Goal: Task Accomplishment & Management: Use online tool/utility

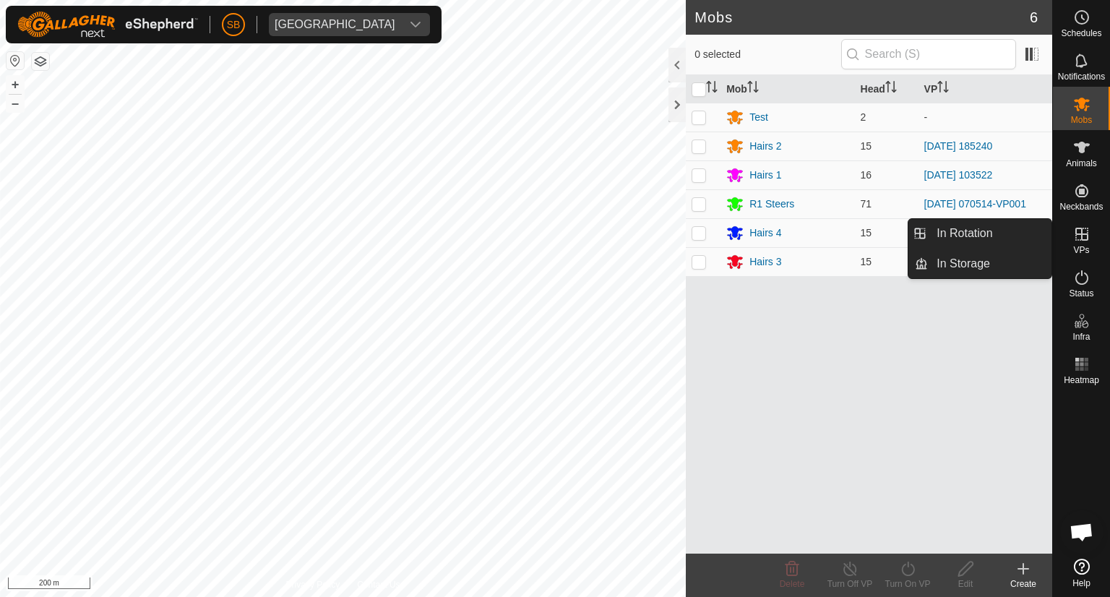
click at [1080, 241] on icon at bounding box center [1081, 233] width 17 height 17
click at [1003, 236] on link "In Rotation" at bounding box center [990, 233] width 124 height 29
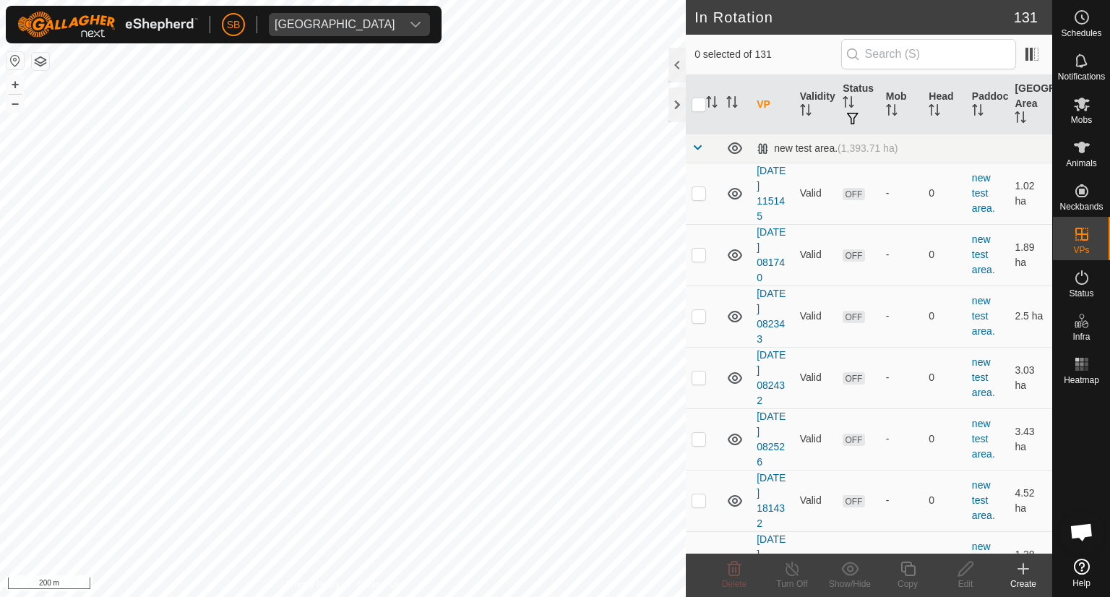
click at [1026, 570] on icon at bounding box center [1023, 568] width 17 height 17
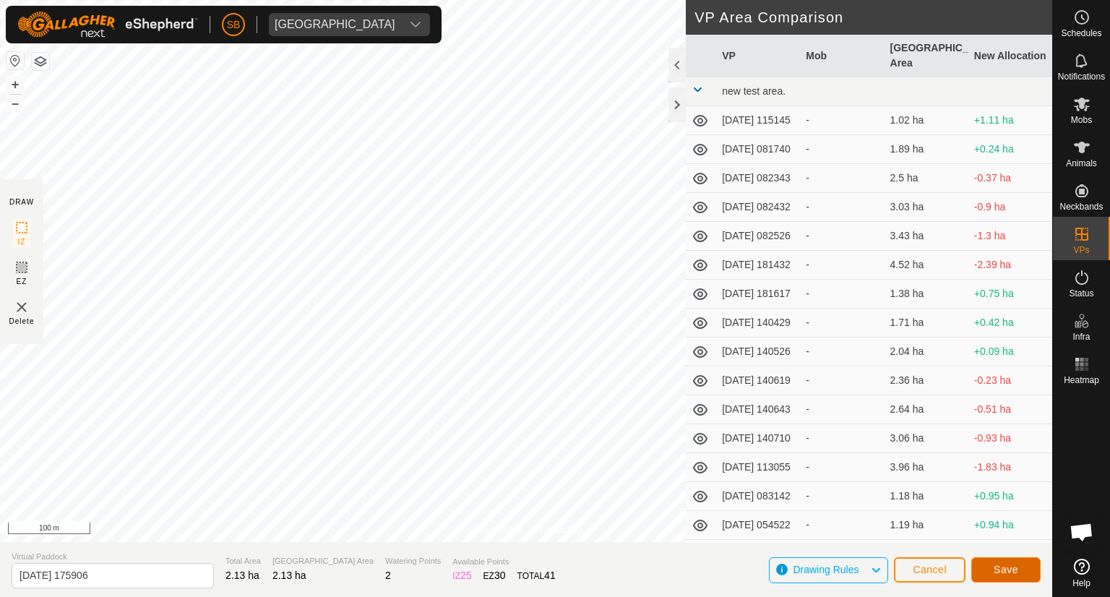
click at [1003, 565] on span "Save" at bounding box center [1006, 570] width 25 height 12
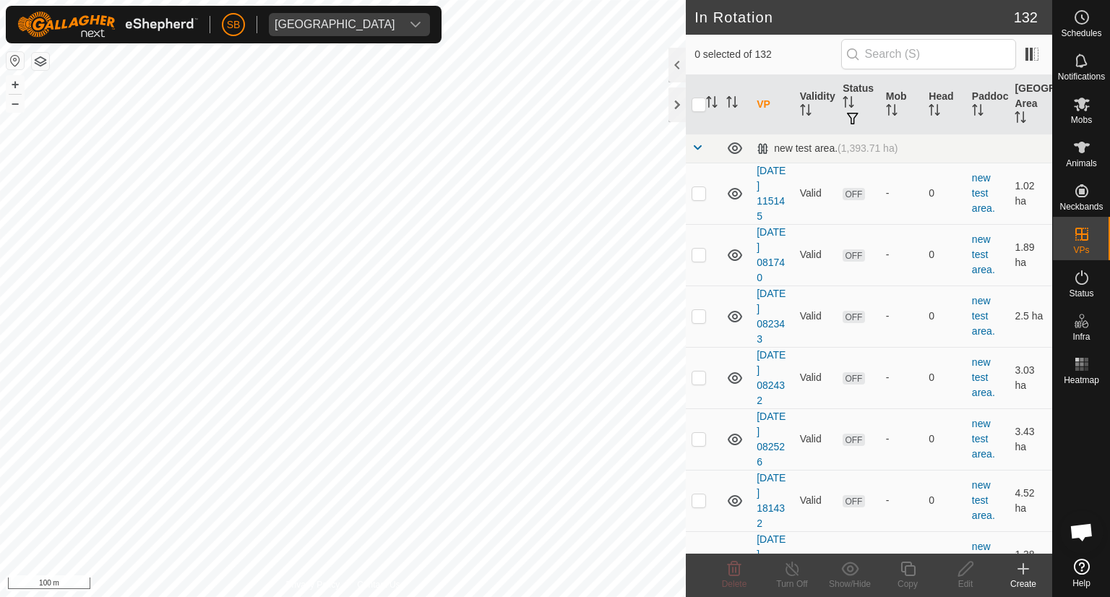
click at [1023, 564] on icon at bounding box center [1023, 569] width 0 height 10
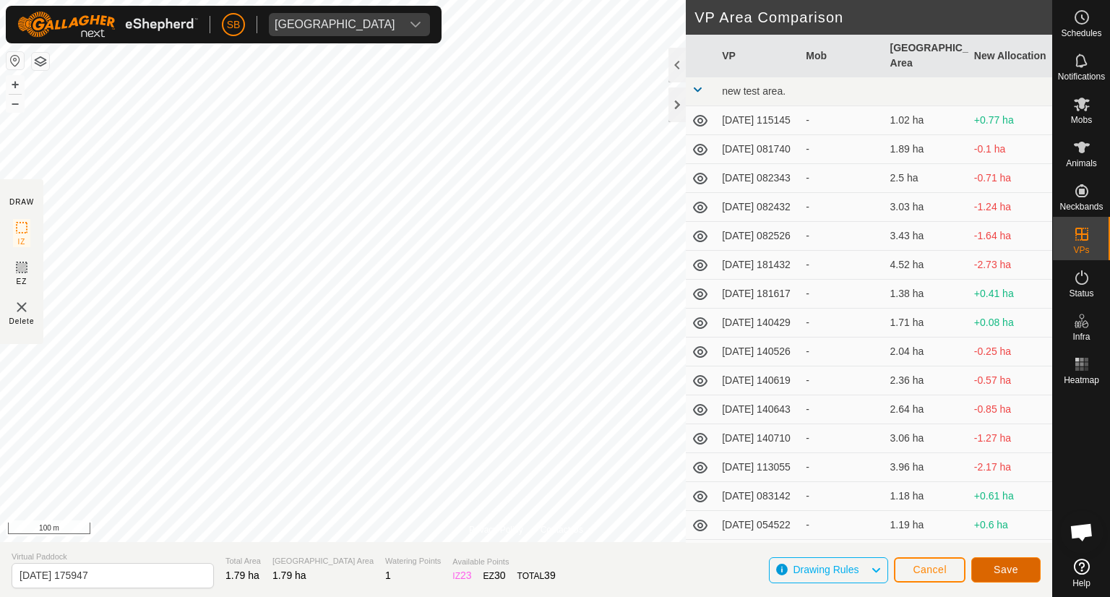
click at [1004, 569] on span "Save" at bounding box center [1006, 570] width 25 height 12
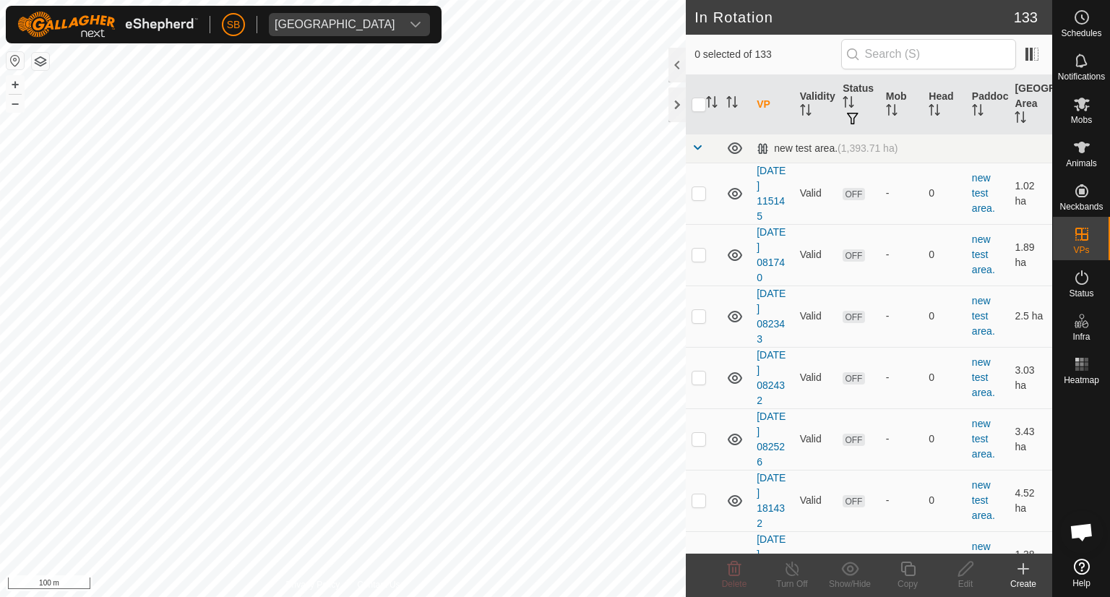
drag, startPoint x: 830, startPoint y: 507, endPoint x: 1025, endPoint y: 562, distance: 202.9
click at [1025, 562] on icon at bounding box center [1023, 568] width 17 height 17
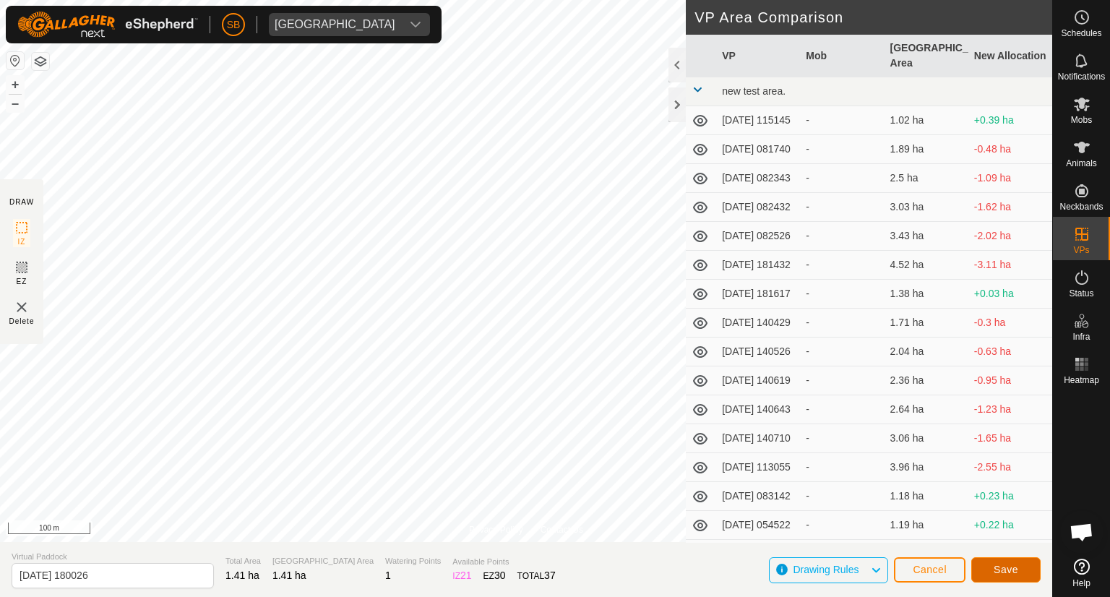
click at [1008, 564] on span "Save" at bounding box center [1006, 570] width 25 height 12
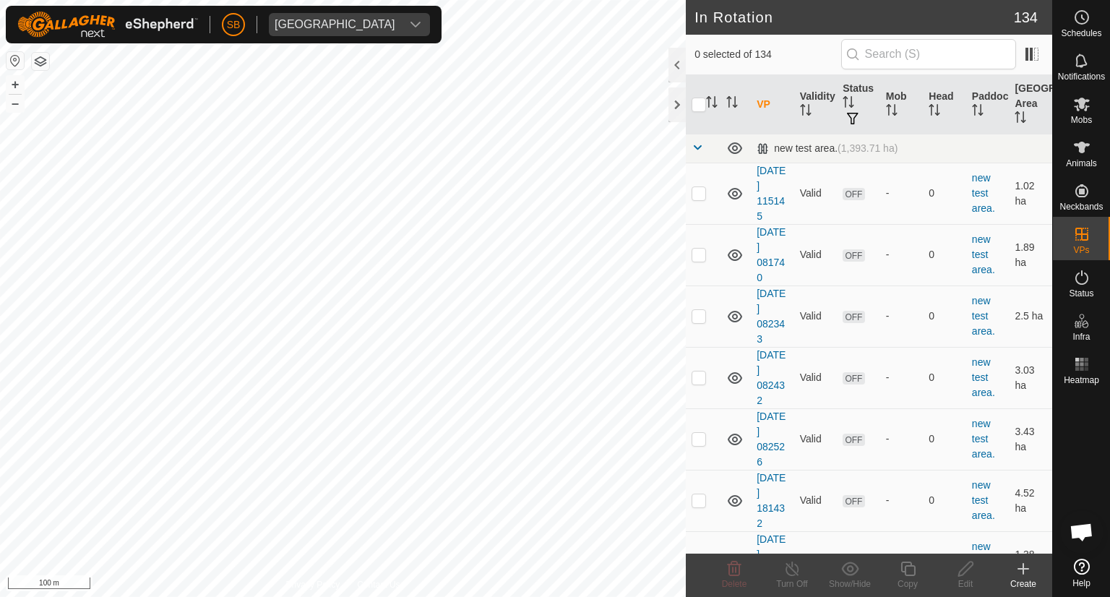
click at [1023, 570] on icon at bounding box center [1023, 569] width 0 height 10
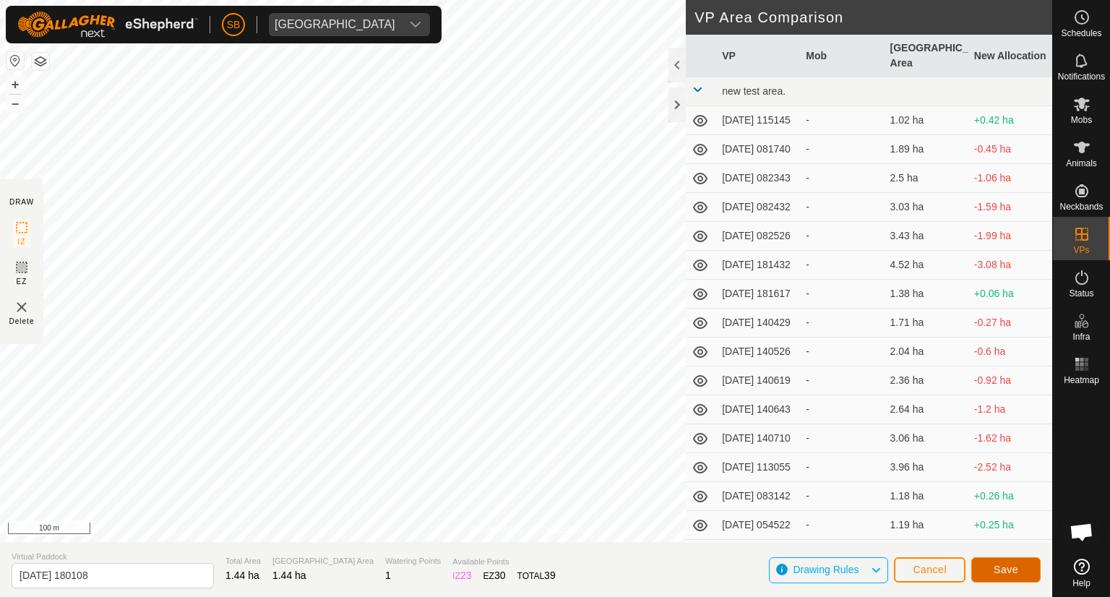
click at [1016, 565] on span "Save" at bounding box center [1006, 570] width 25 height 12
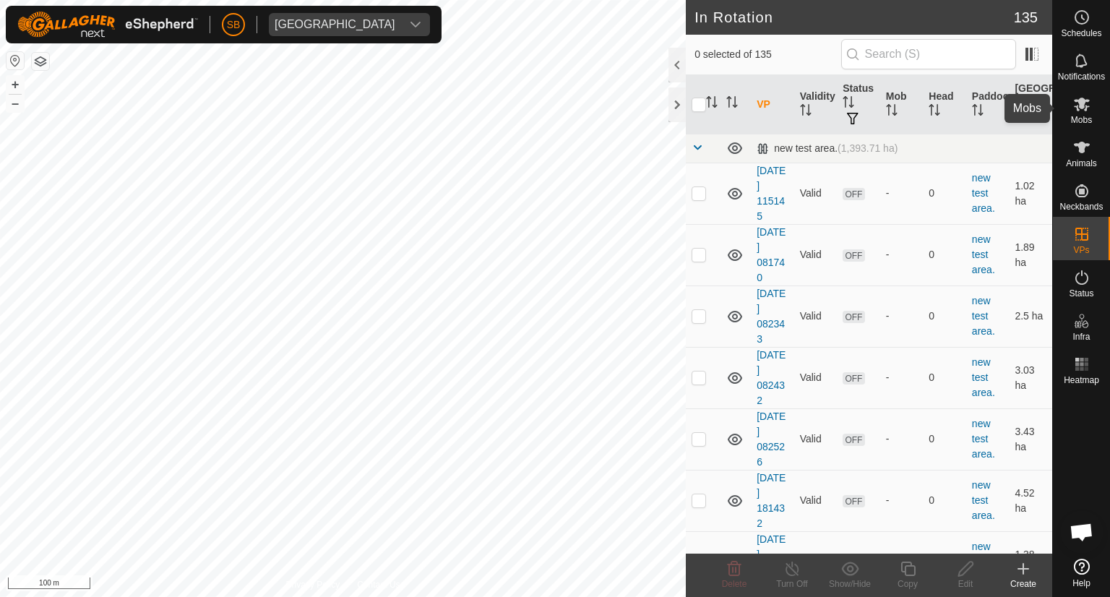
click at [1082, 113] on es-mob-svg-icon at bounding box center [1082, 103] width 26 height 23
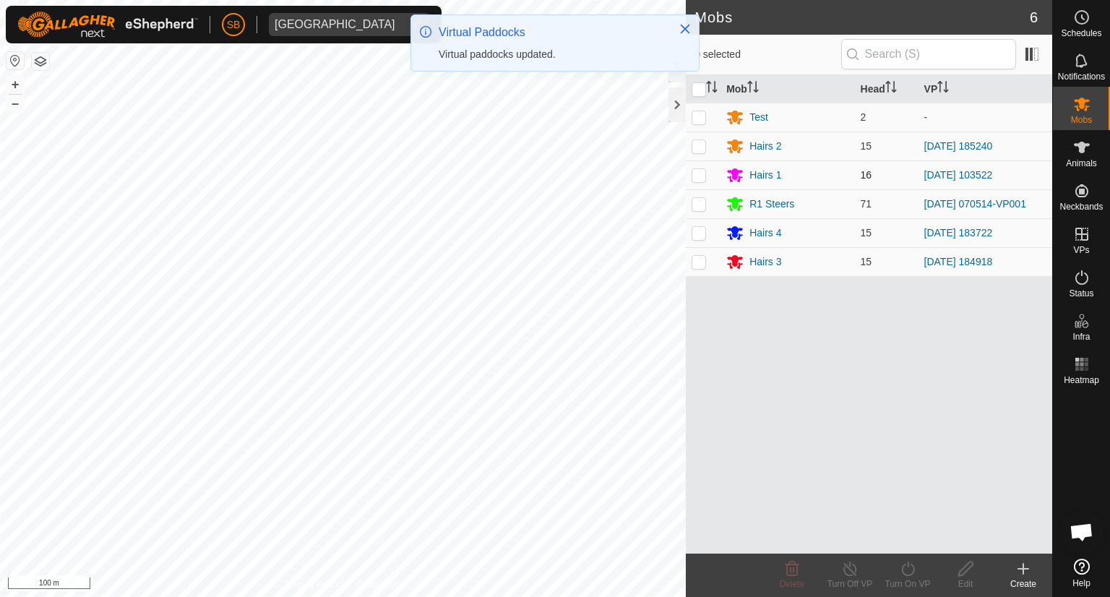
click at [697, 176] on p-checkbox at bounding box center [699, 175] width 14 height 12
checkbox input "true"
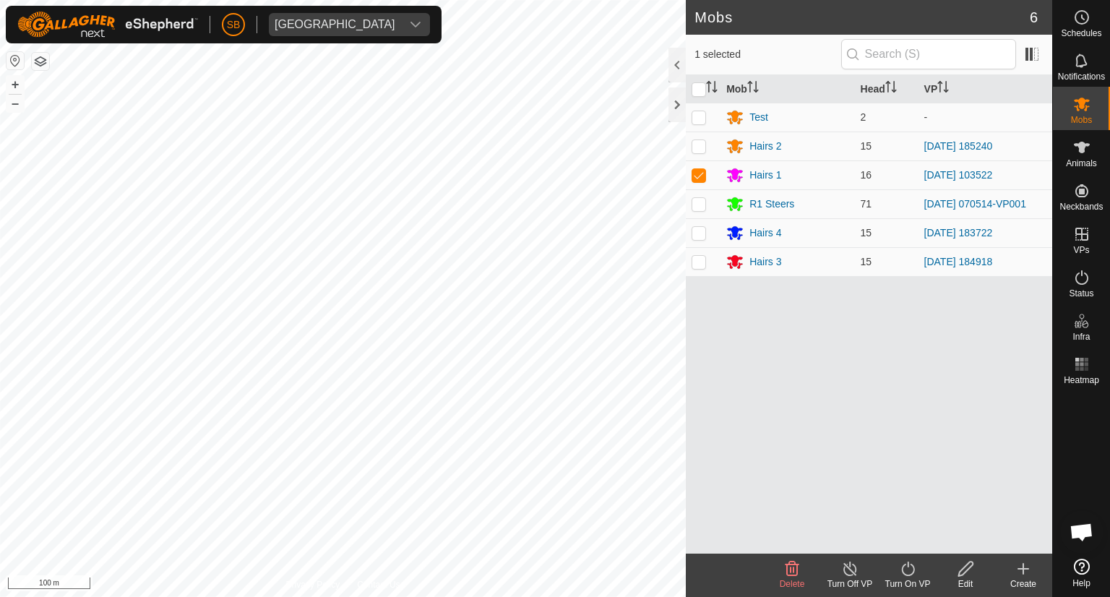
click at [908, 570] on icon at bounding box center [908, 568] width 18 height 17
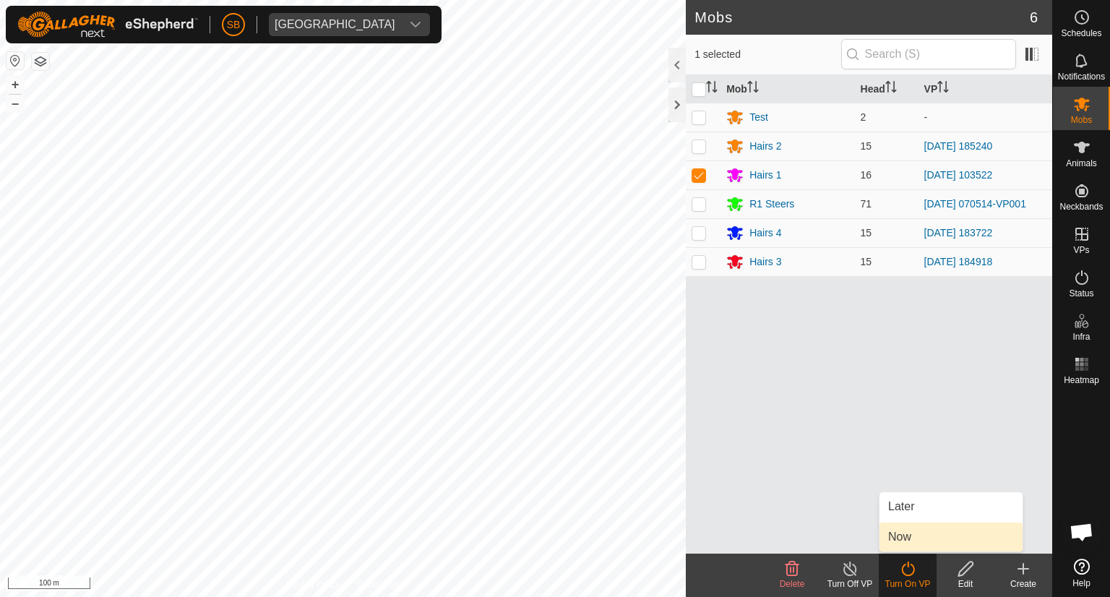
click at [910, 536] on link "Now" at bounding box center [950, 536] width 143 height 29
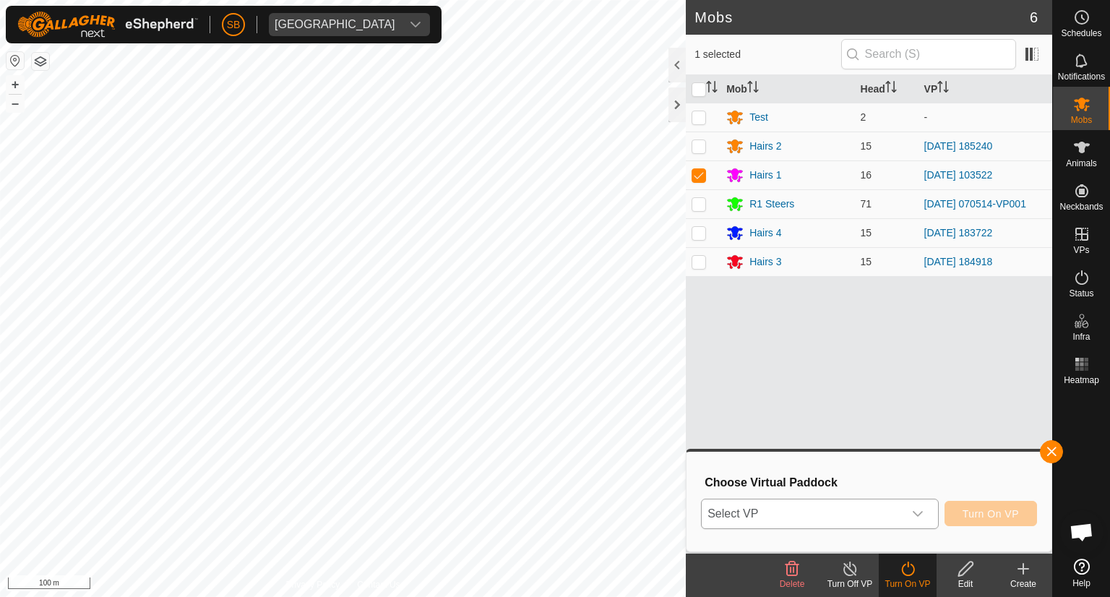
click at [923, 513] on icon "dropdown trigger" at bounding box center [918, 514] width 12 height 12
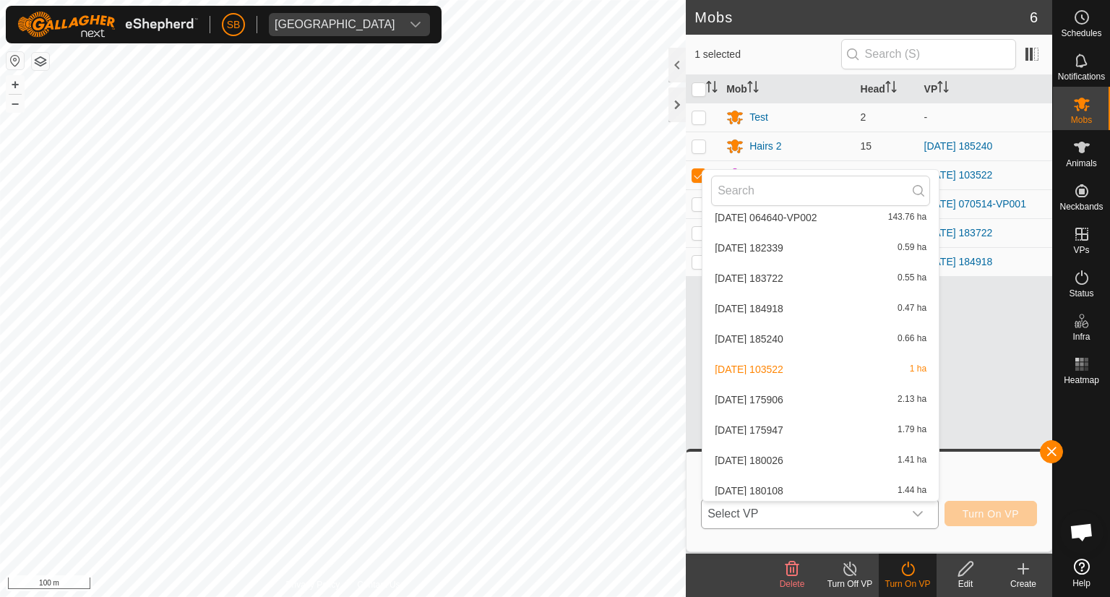
scroll to position [3840, 0]
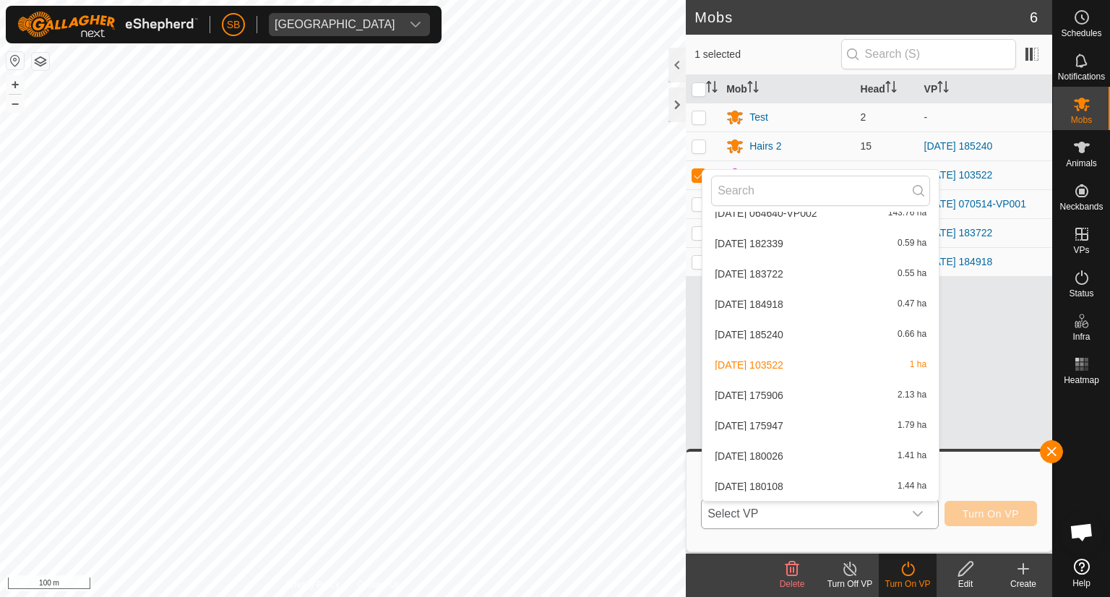
click at [831, 391] on li "[DATE] 175906 2.13 ha" at bounding box center [820, 395] width 236 height 29
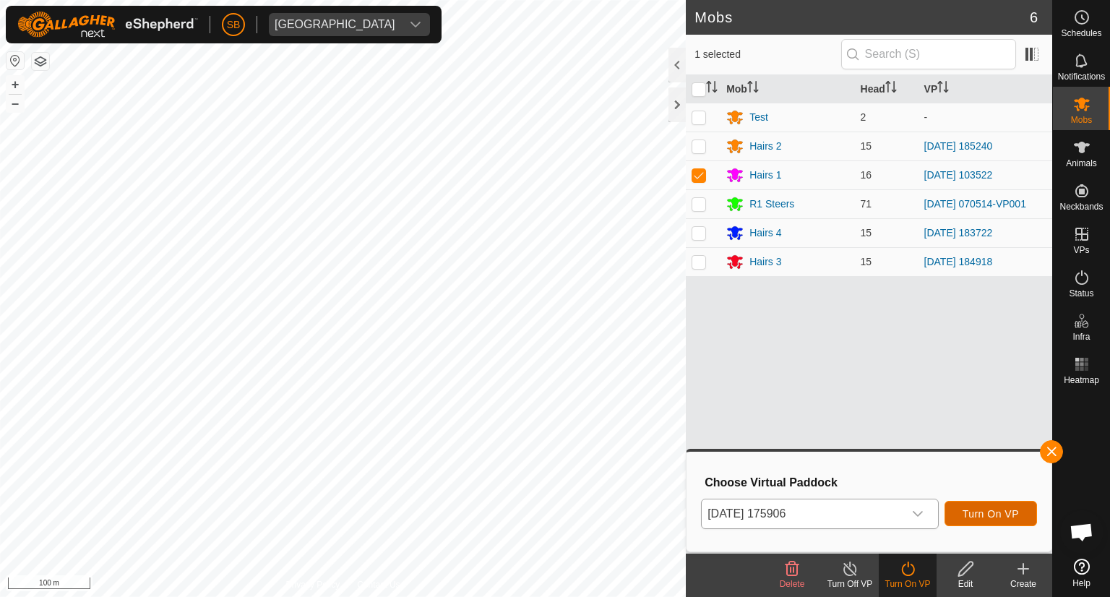
click at [986, 509] on span "Turn On VP" at bounding box center [991, 514] width 56 height 12
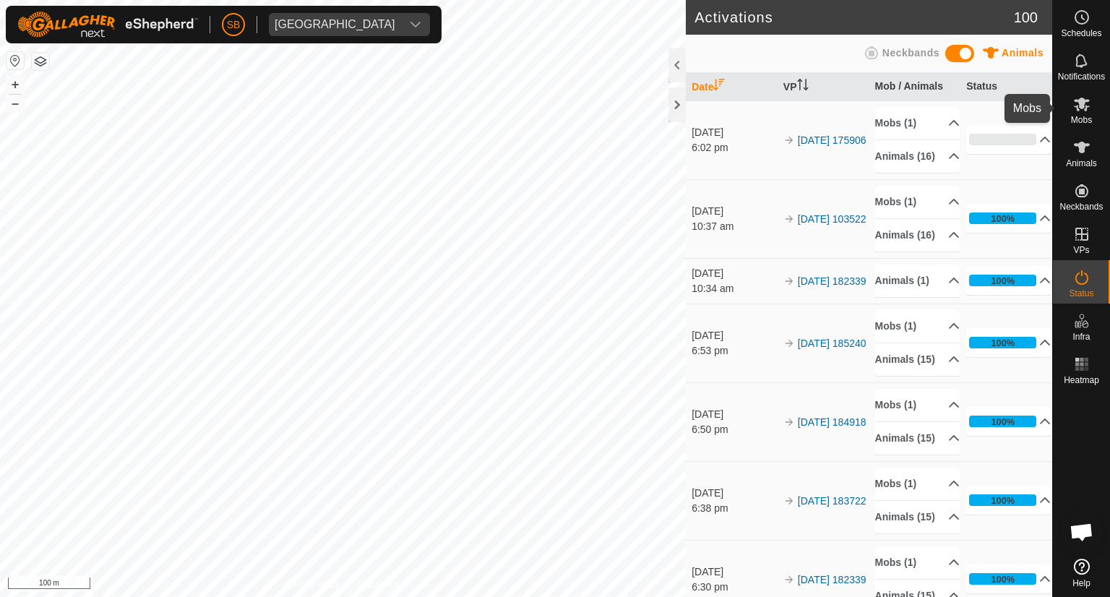
click at [1082, 108] on icon at bounding box center [1081, 103] width 17 height 17
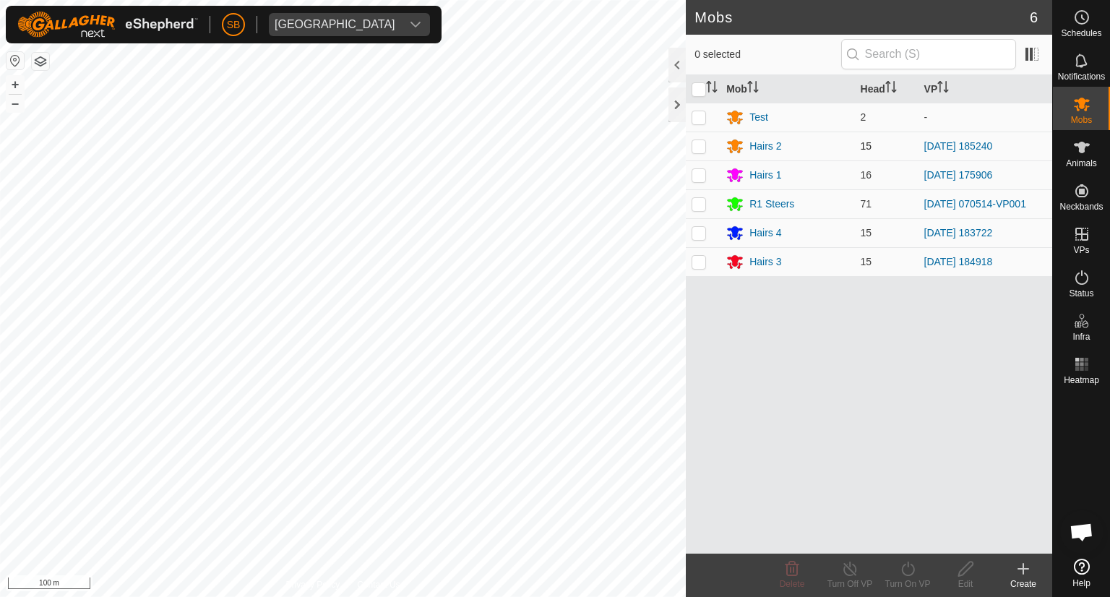
click at [699, 147] on p-checkbox at bounding box center [699, 146] width 14 height 12
checkbox input "true"
click at [908, 563] on icon at bounding box center [907, 568] width 13 height 14
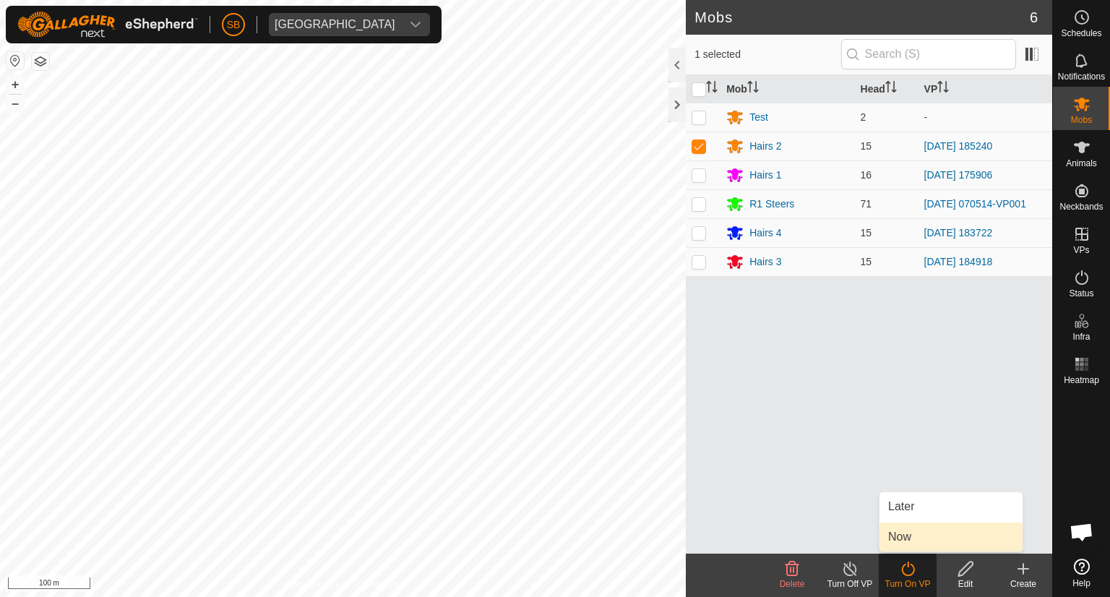
click at [906, 534] on link "Now" at bounding box center [950, 536] width 143 height 29
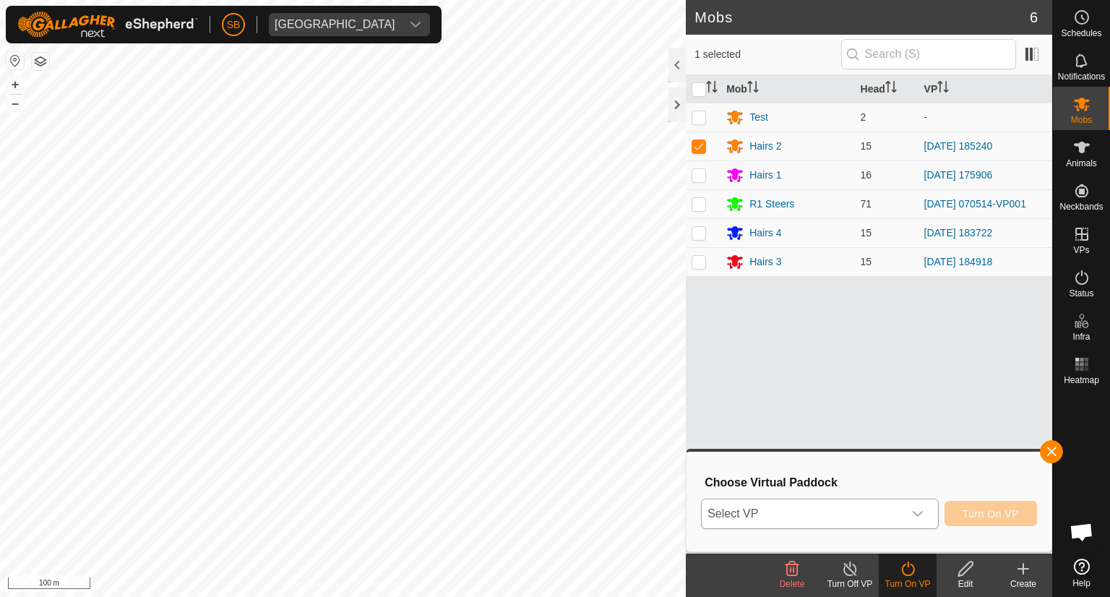
click at [919, 514] on icon "dropdown trigger" at bounding box center [918, 514] width 10 height 6
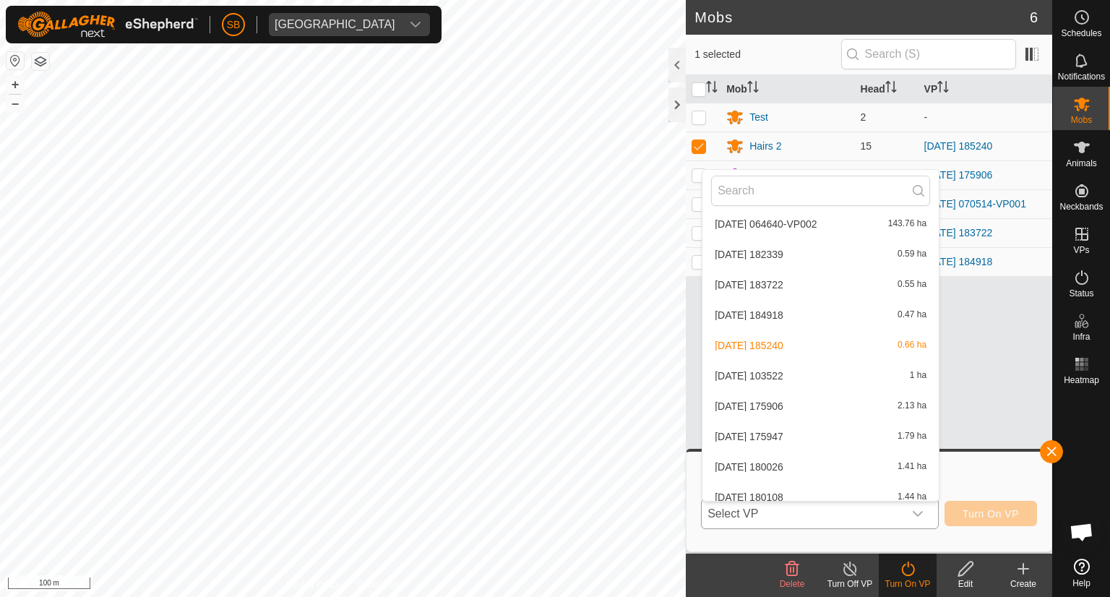
scroll to position [3840, 0]
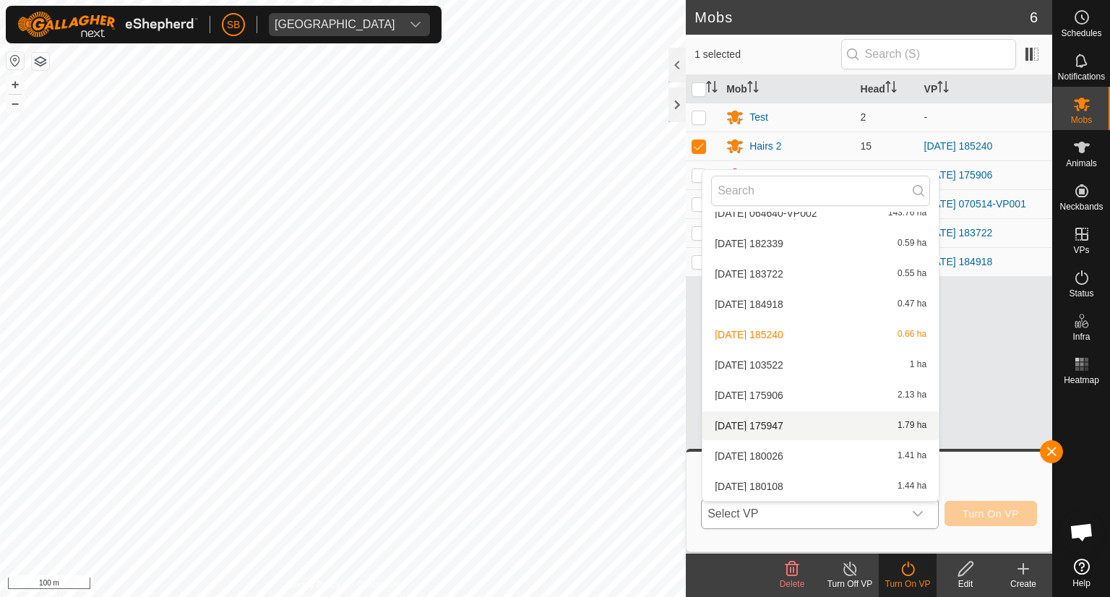
click at [840, 423] on li "[DATE] 175947 1.79 ha" at bounding box center [820, 425] width 236 height 29
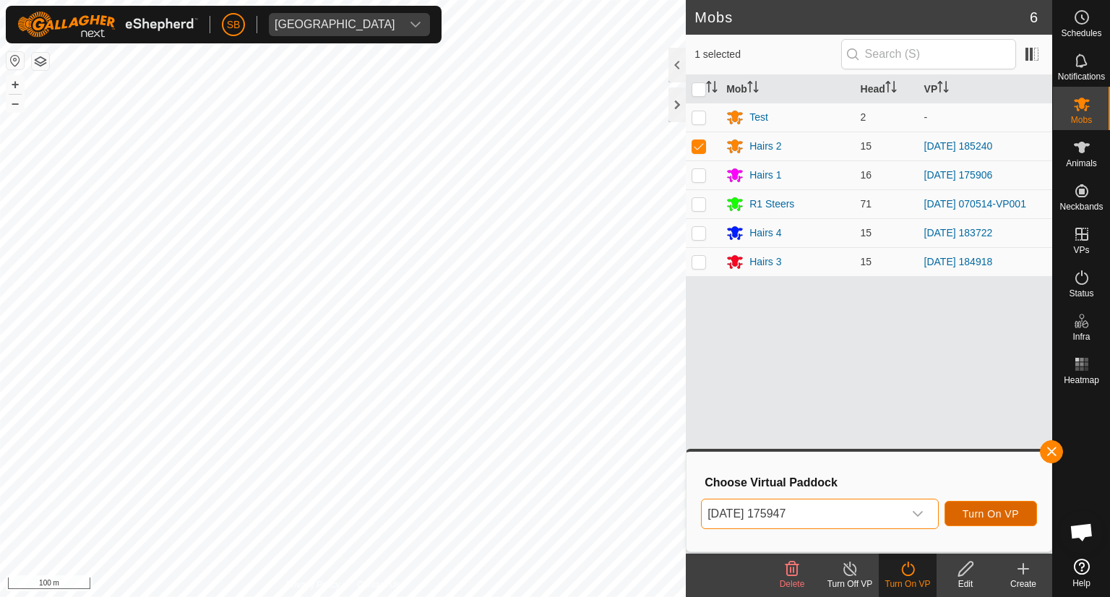
click at [989, 508] on span "Turn On VP" at bounding box center [991, 514] width 56 height 12
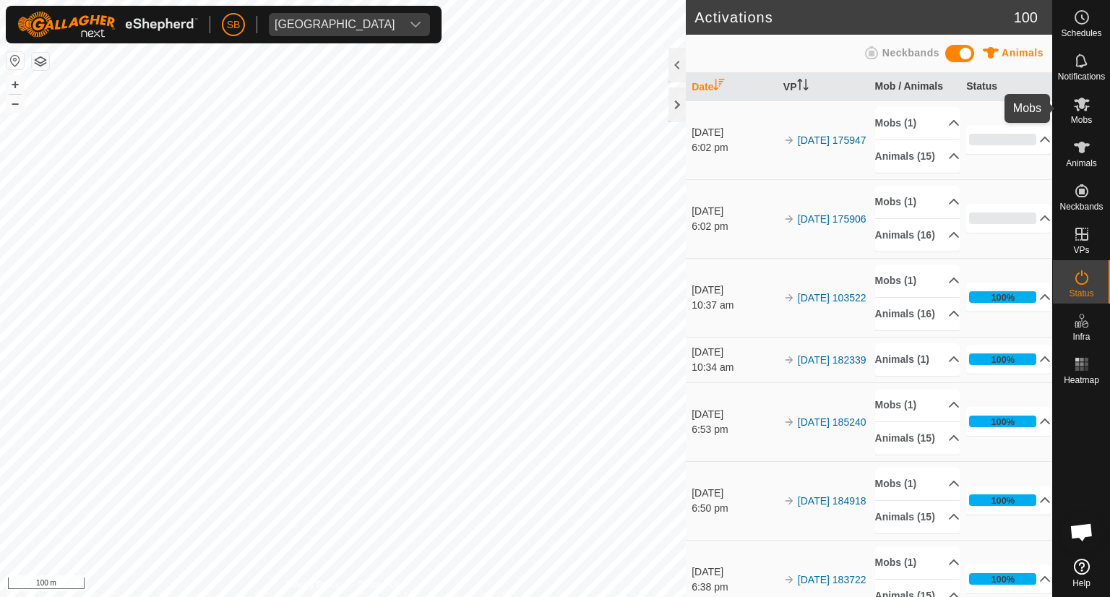
click at [1084, 98] on icon at bounding box center [1081, 103] width 17 height 17
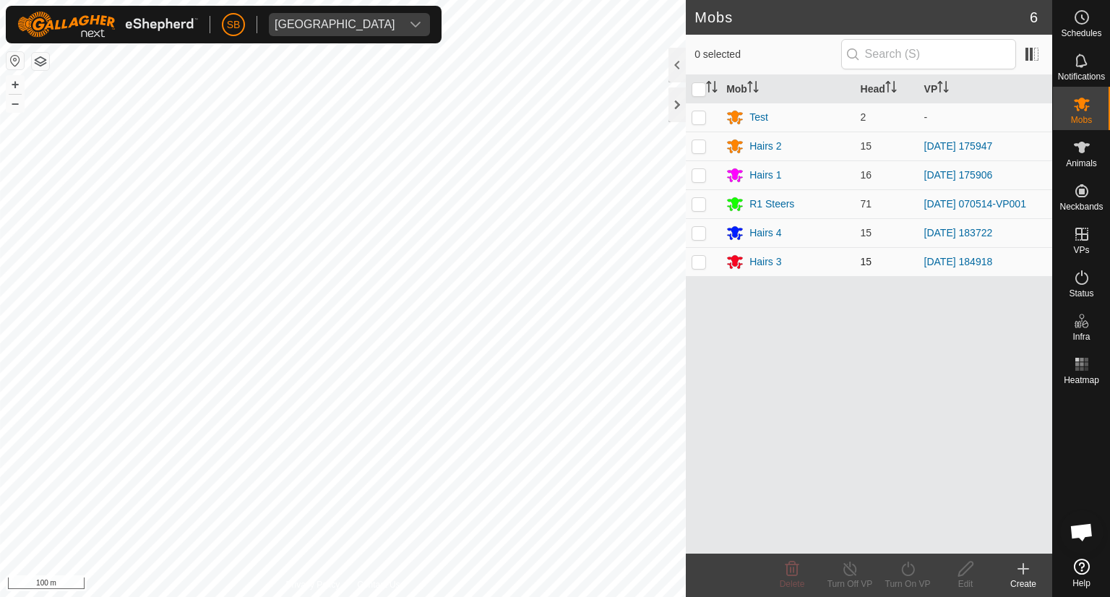
click at [699, 259] on p-checkbox at bounding box center [699, 262] width 14 height 12
checkbox input "true"
click at [916, 566] on icon at bounding box center [908, 568] width 18 height 17
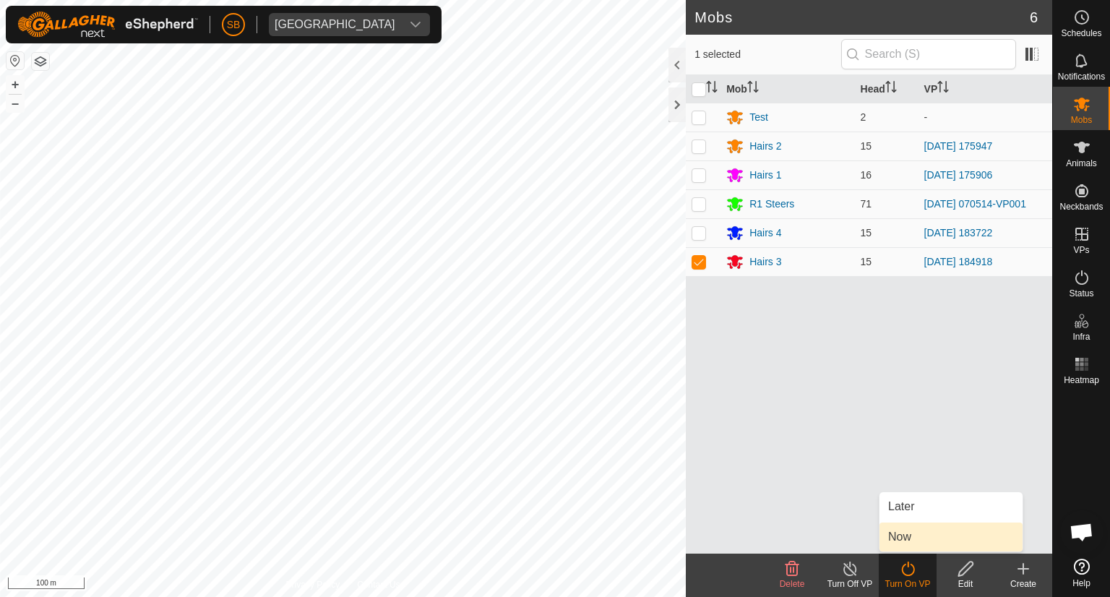
click at [902, 538] on link "Now" at bounding box center [950, 536] width 143 height 29
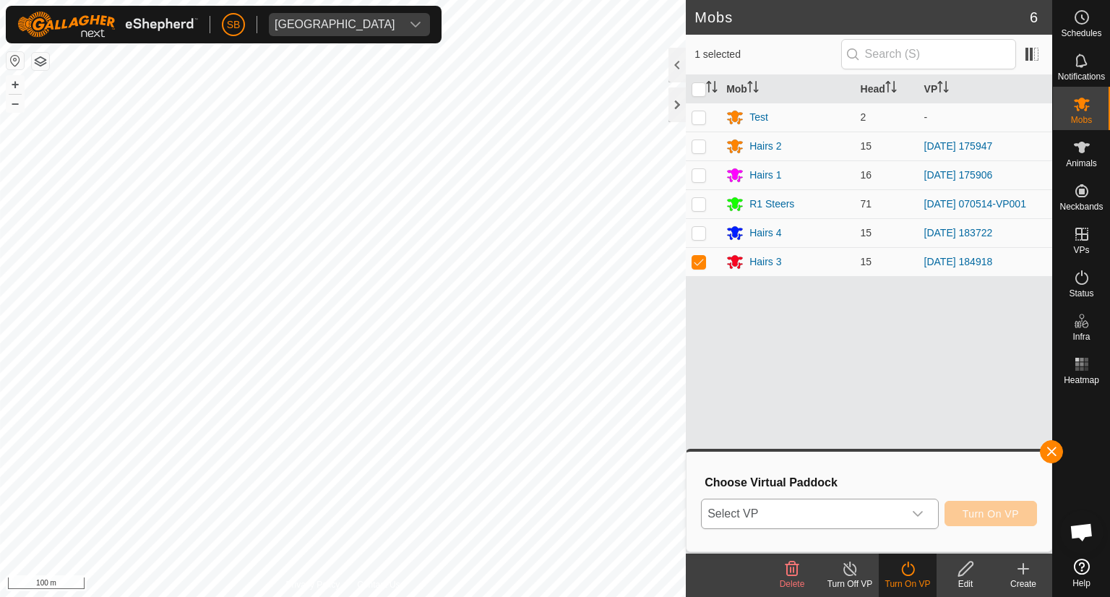
click at [922, 519] on icon "dropdown trigger" at bounding box center [918, 514] width 12 height 12
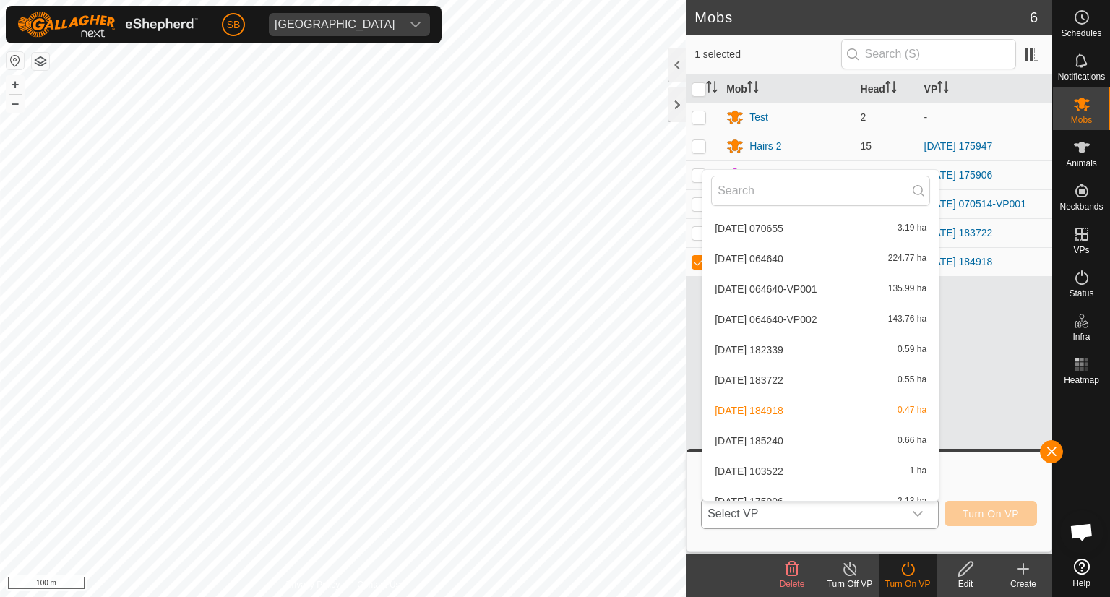
scroll to position [3840, 0]
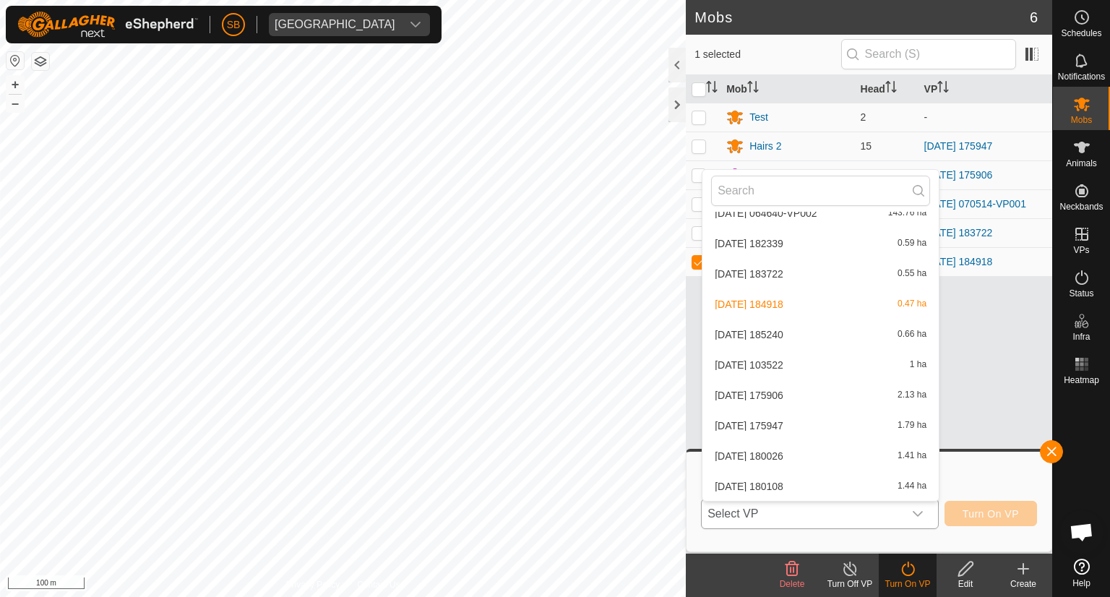
click at [817, 455] on li "[DATE] 180026 1.41 ha" at bounding box center [820, 456] width 236 height 29
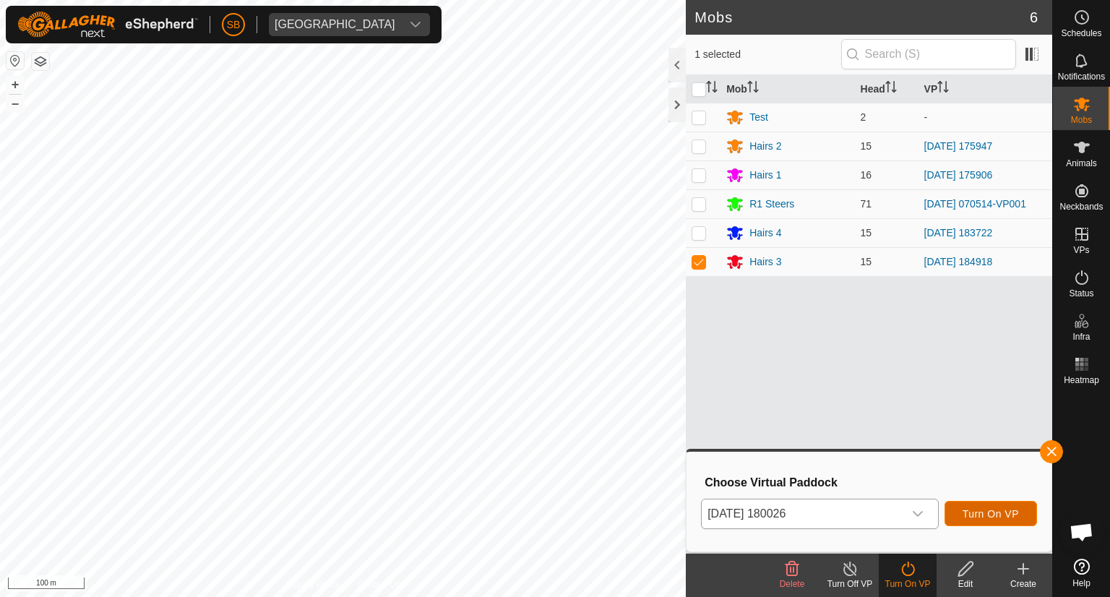
click at [1001, 509] on span "Turn On VP" at bounding box center [991, 514] width 56 height 12
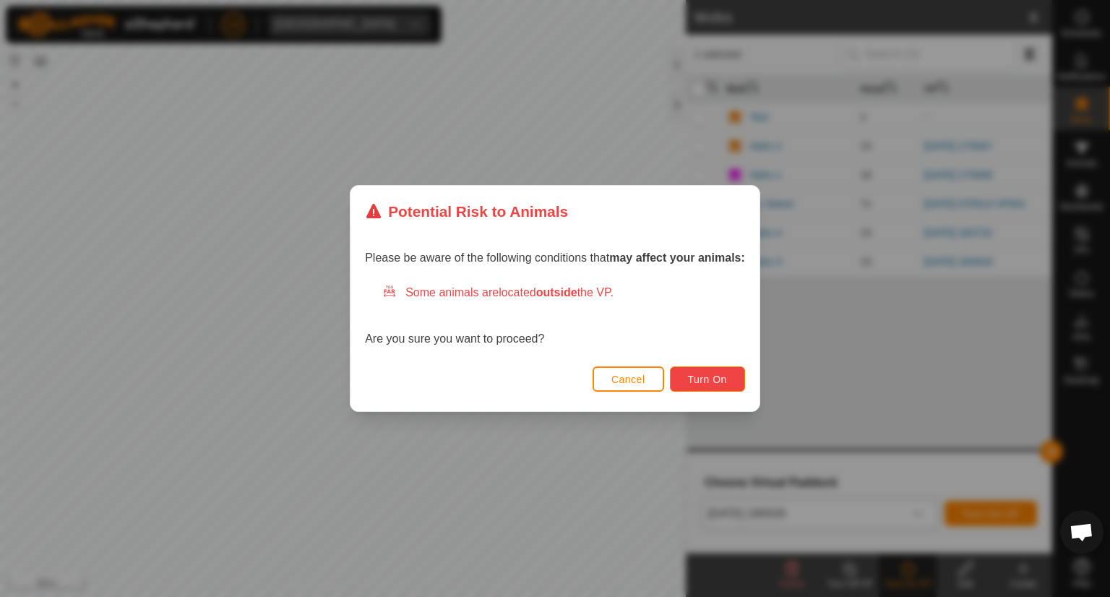
click at [725, 376] on span "Turn On" at bounding box center [707, 380] width 39 height 12
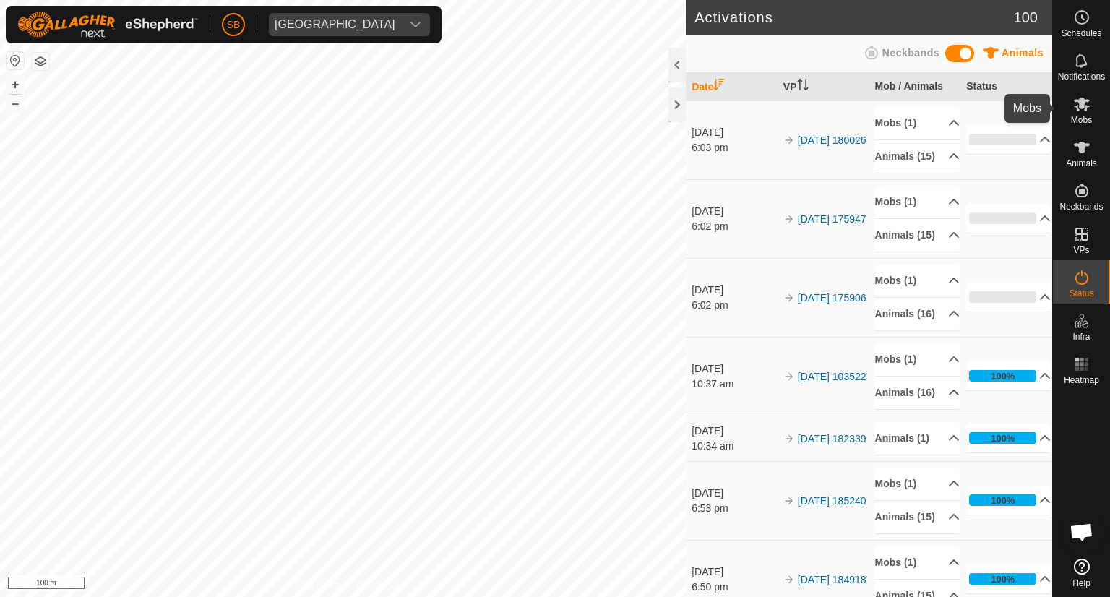
click at [1084, 116] on span "Mobs" at bounding box center [1081, 120] width 21 height 9
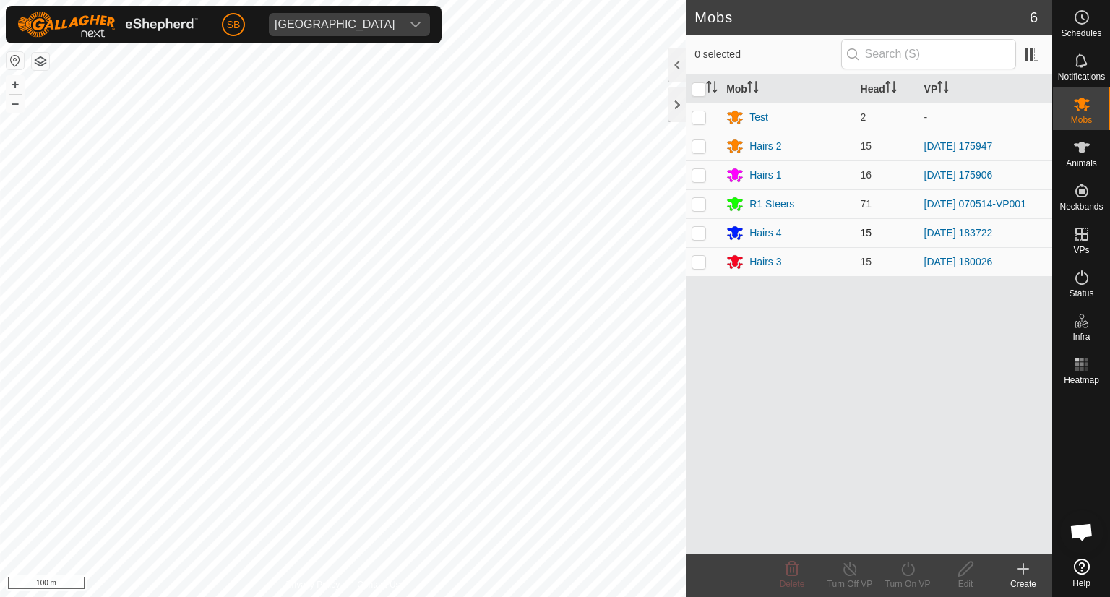
click at [697, 236] on p-checkbox at bounding box center [699, 233] width 14 height 12
checkbox input "true"
click at [907, 562] on icon at bounding box center [908, 568] width 18 height 17
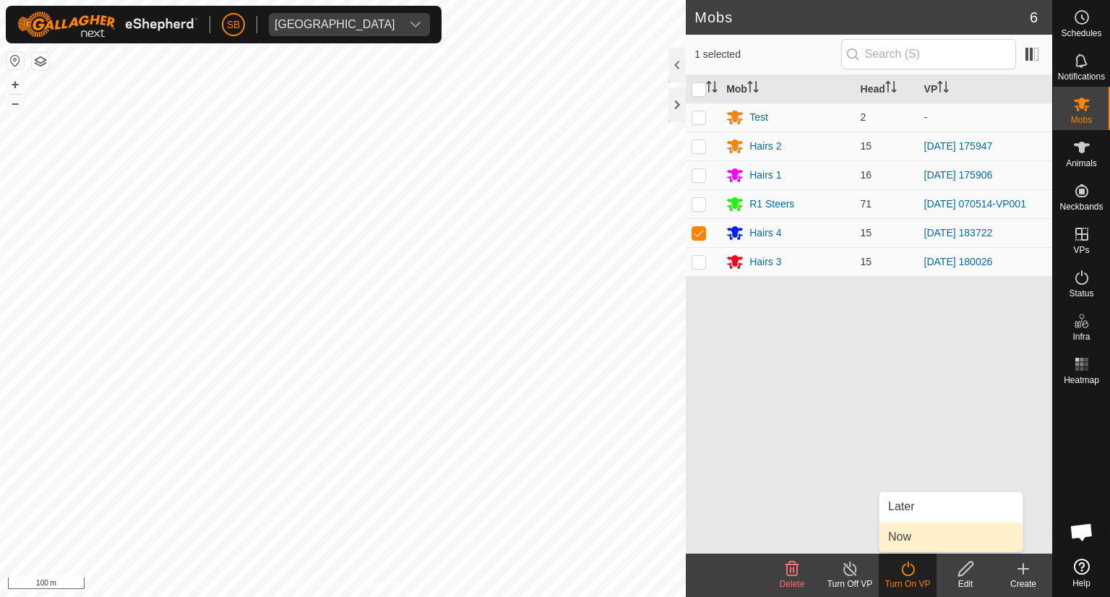
click at [910, 542] on link "Now" at bounding box center [950, 536] width 143 height 29
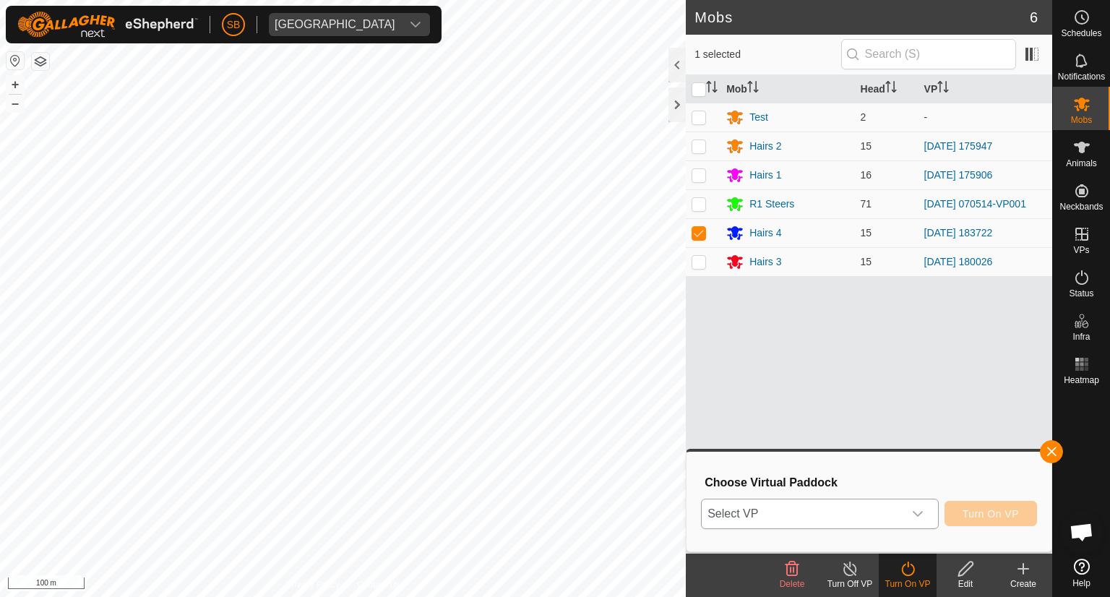
click at [919, 512] on icon "dropdown trigger" at bounding box center [918, 514] width 12 height 12
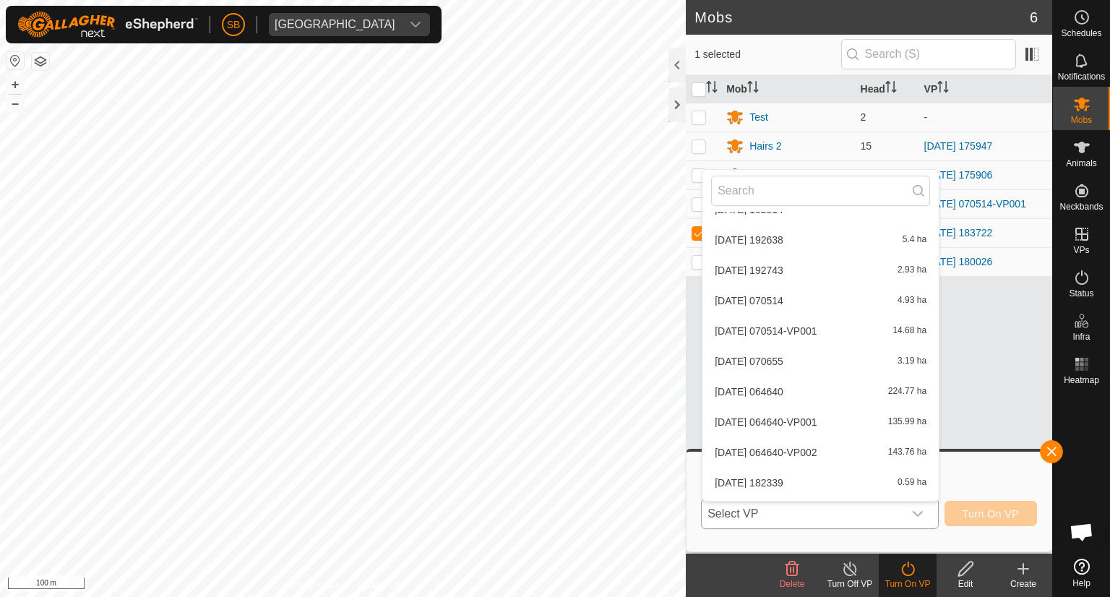
scroll to position [3840, 0]
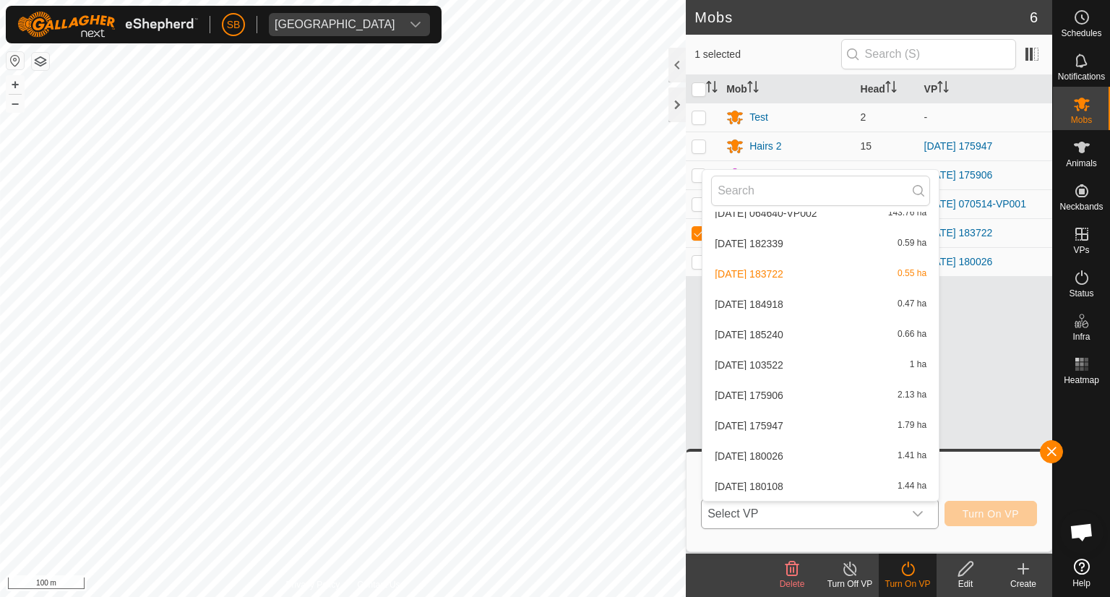
click at [815, 483] on li "[DATE] [DATE] 1.44 ha" at bounding box center [820, 486] width 236 height 29
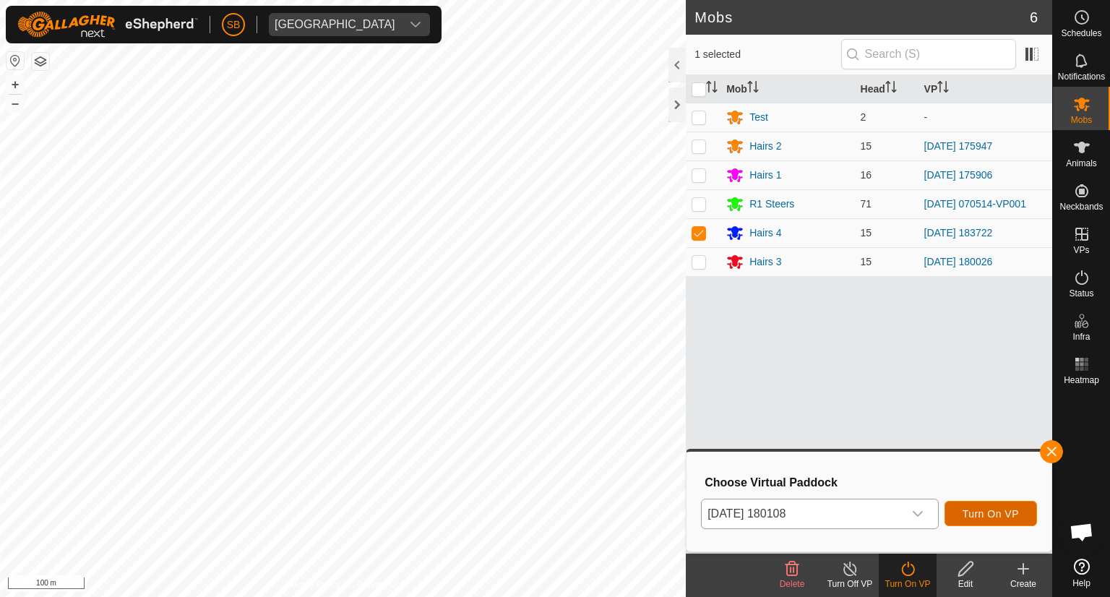
click at [994, 514] on span "Turn On VP" at bounding box center [991, 514] width 56 height 12
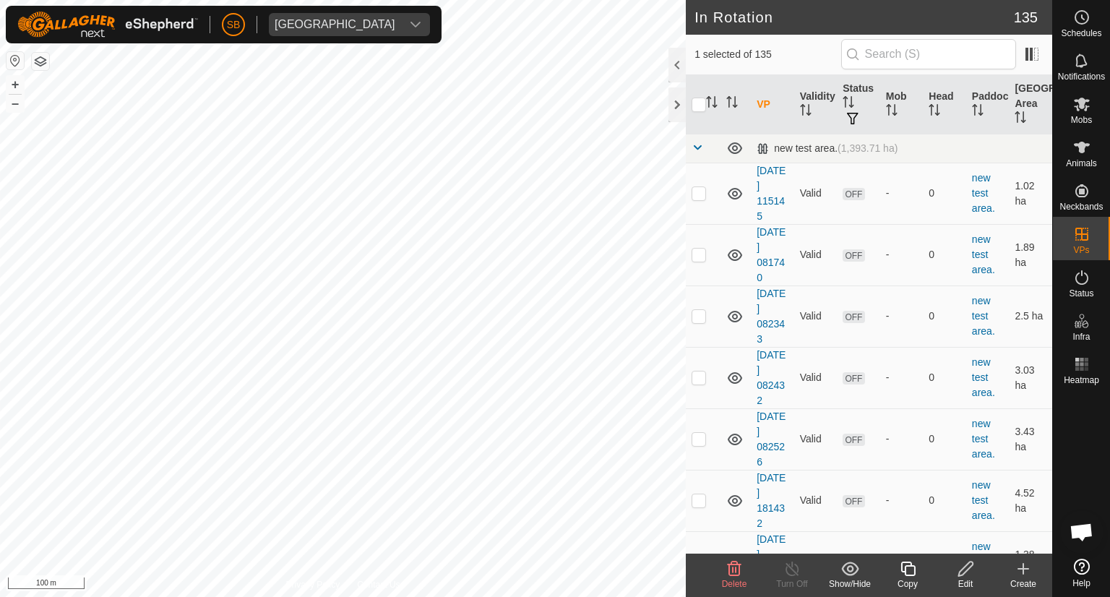
click at [731, 572] on icon at bounding box center [733, 568] width 17 height 17
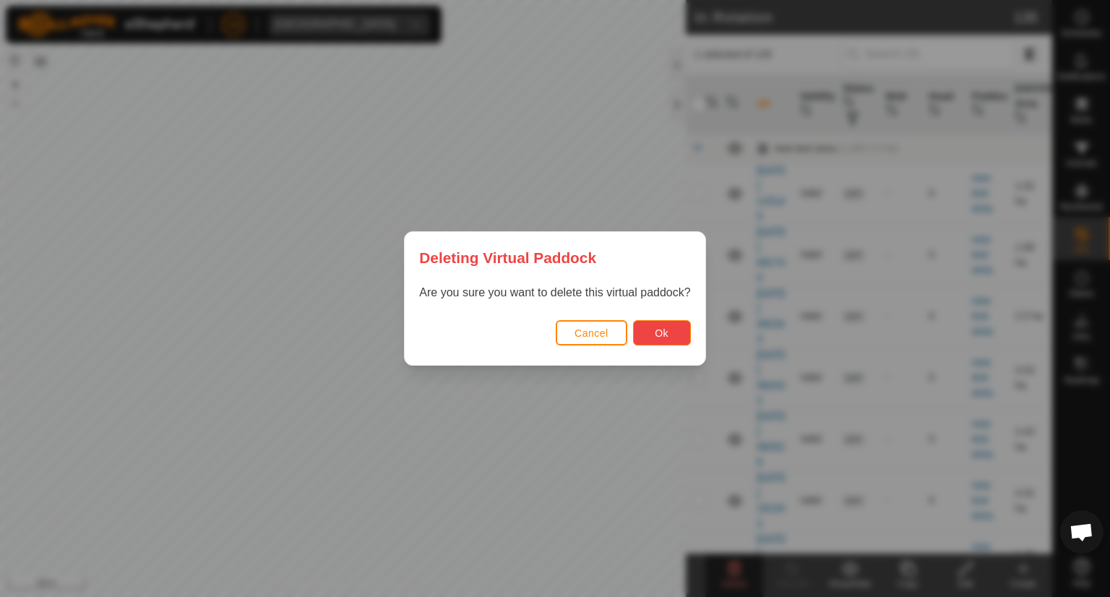
click at [671, 326] on button "Ok" at bounding box center [662, 332] width 58 height 25
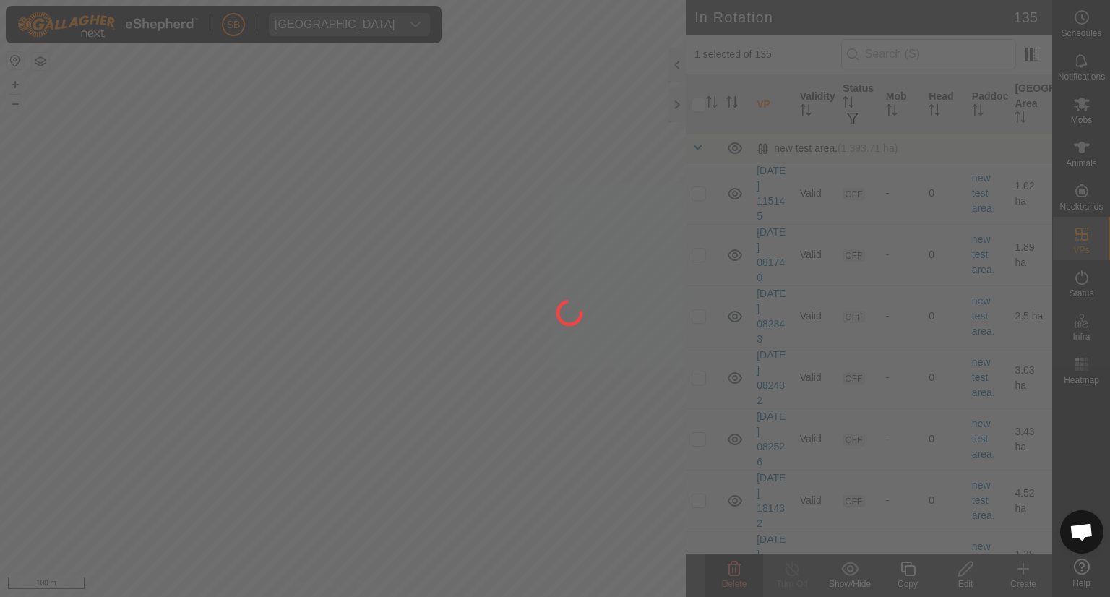
checkbox input "false"
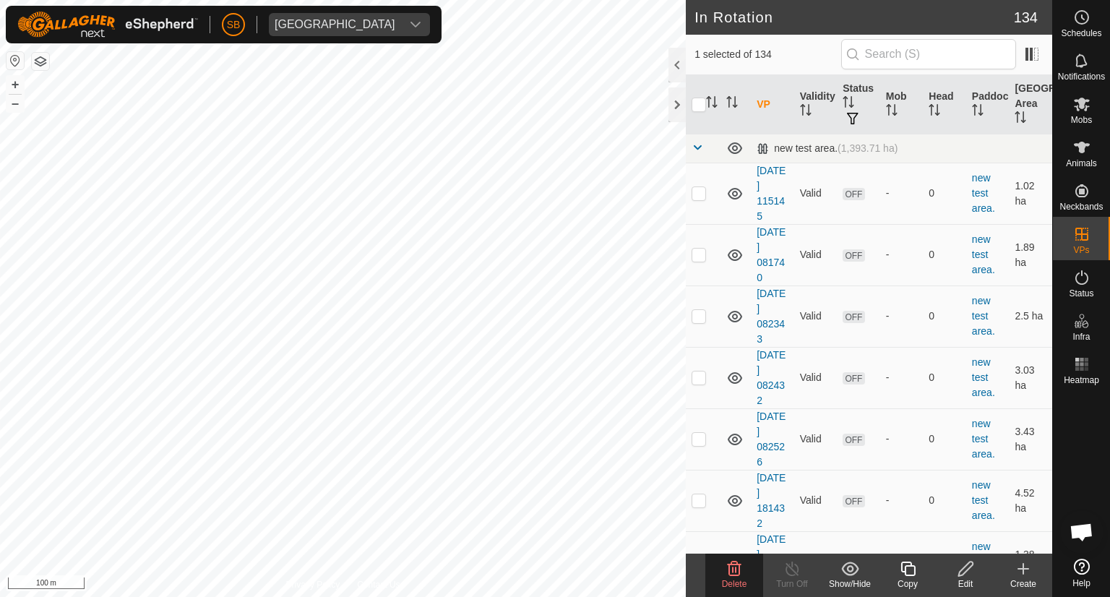
click at [736, 567] on icon at bounding box center [735, 568] width 14 height 14
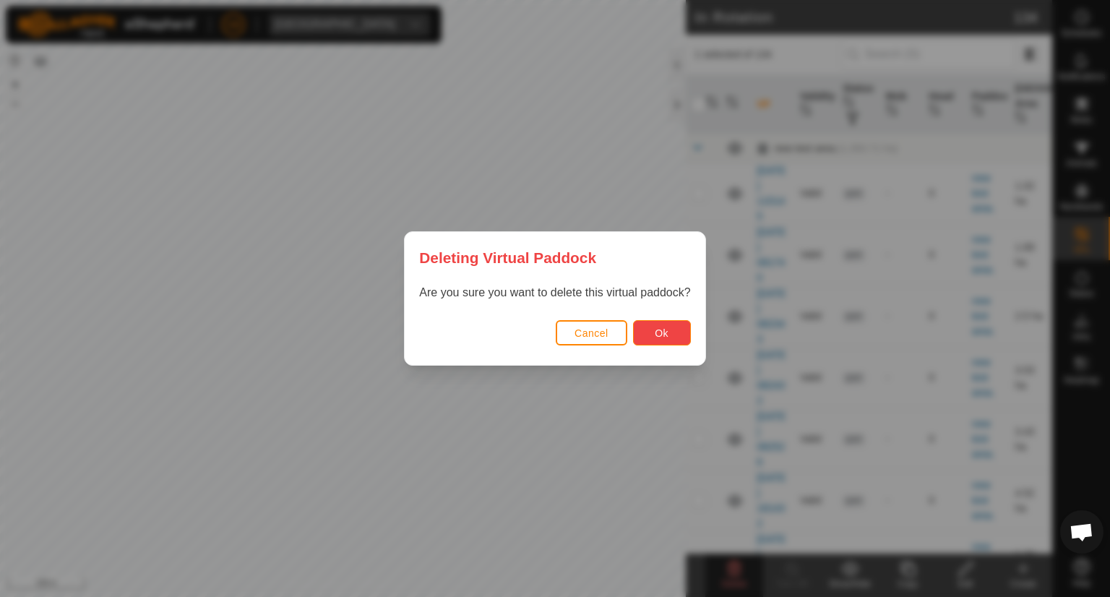
click at [665, 332] on span "Ok" at bounding box center [662, 333] width 14 height 12
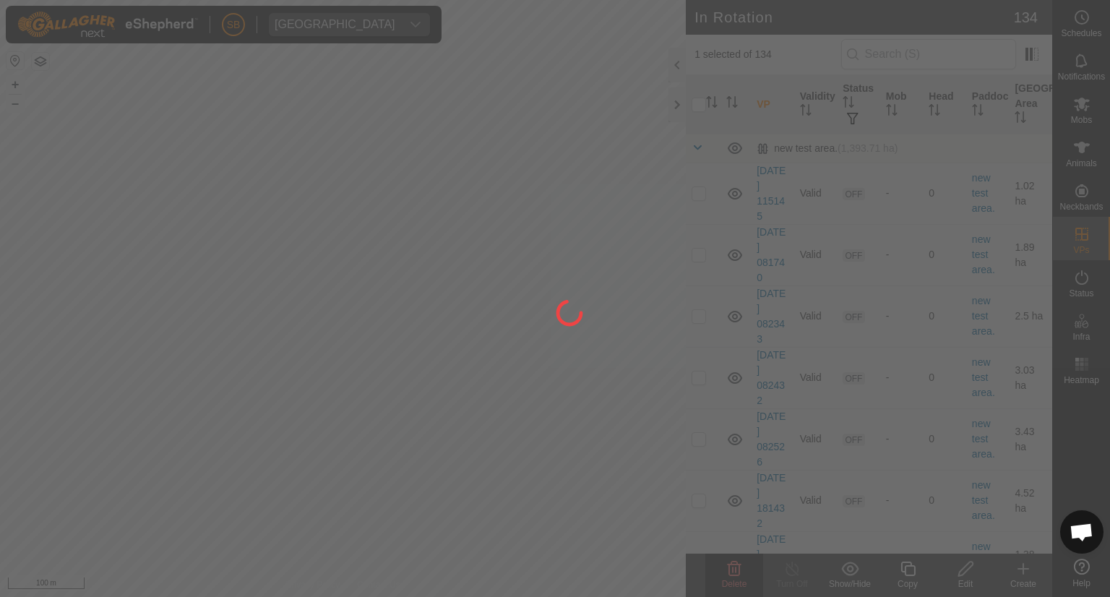
checkbox input "false"
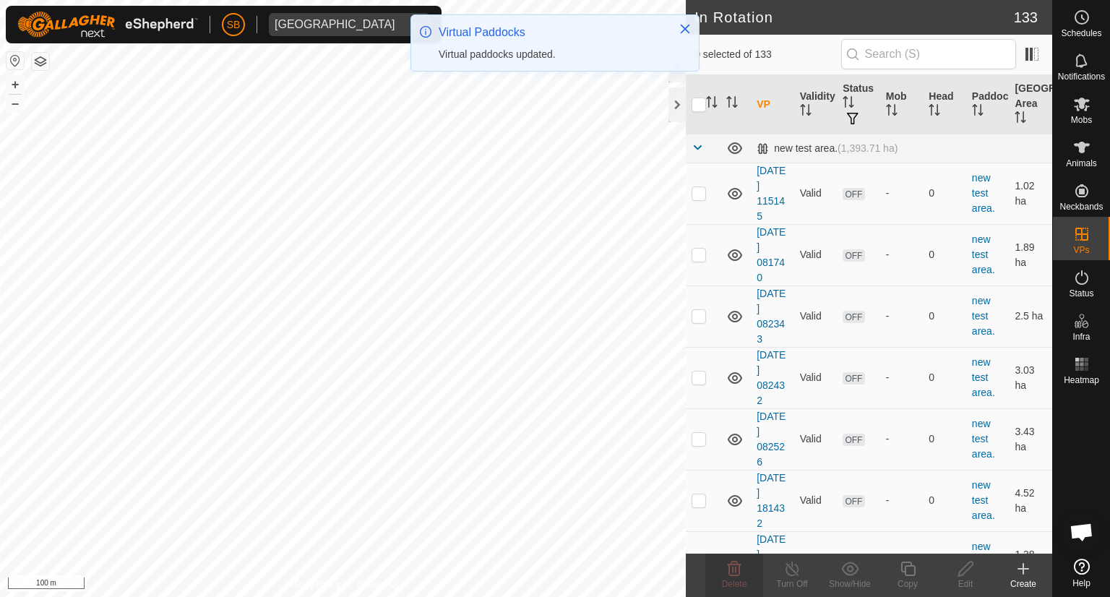
checkbox input "true"
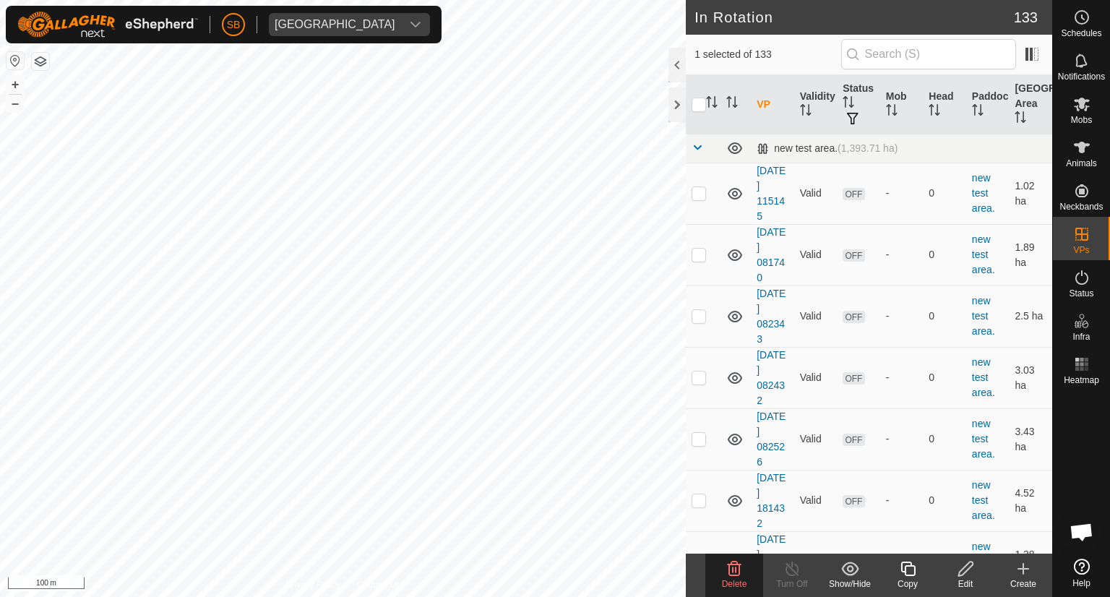
click at [749, 572] on delete-svg-icon at bounding box center [734, 568] width 58 height 17
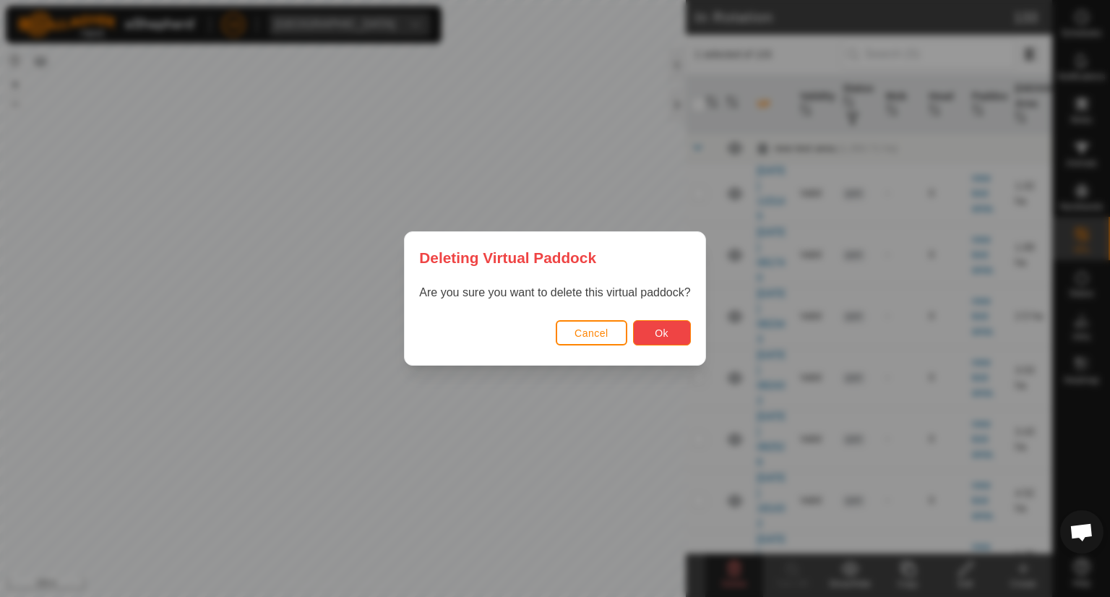
click at [656, 332] on body "SB Tangihanga station Schedules Notifications Mobs Animals Neckbands VPs Status…" at bounding box center [555, 298] width 1110 height 597
click at [661, 324] on button "Ok" at bounding box center [662, 332] width 58 height 25
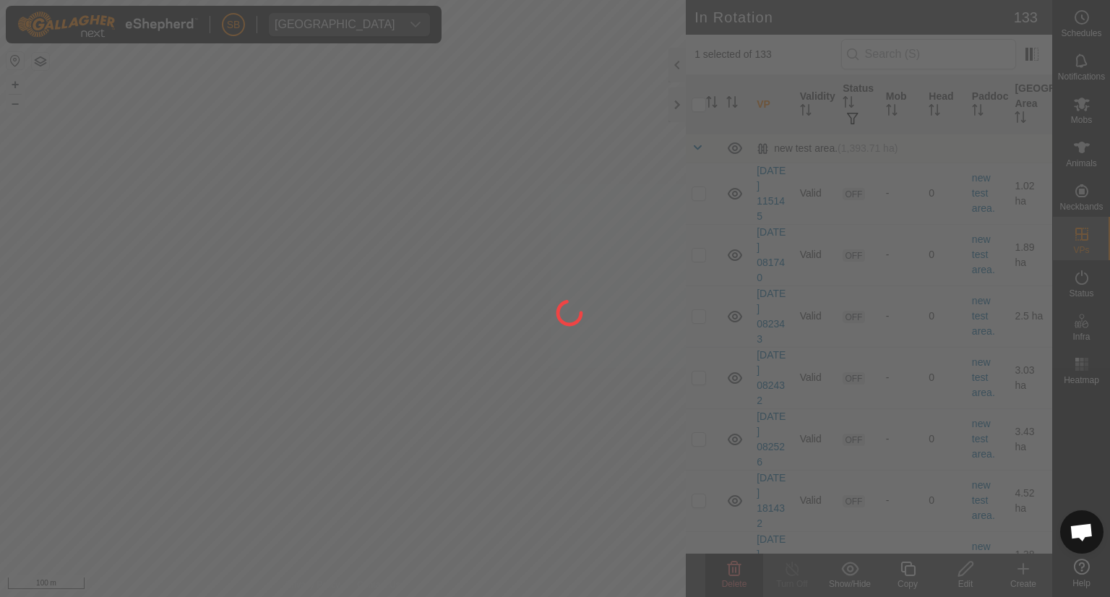
checkbox input "false"
